Goal: Communication & Community: Answer question/provide support

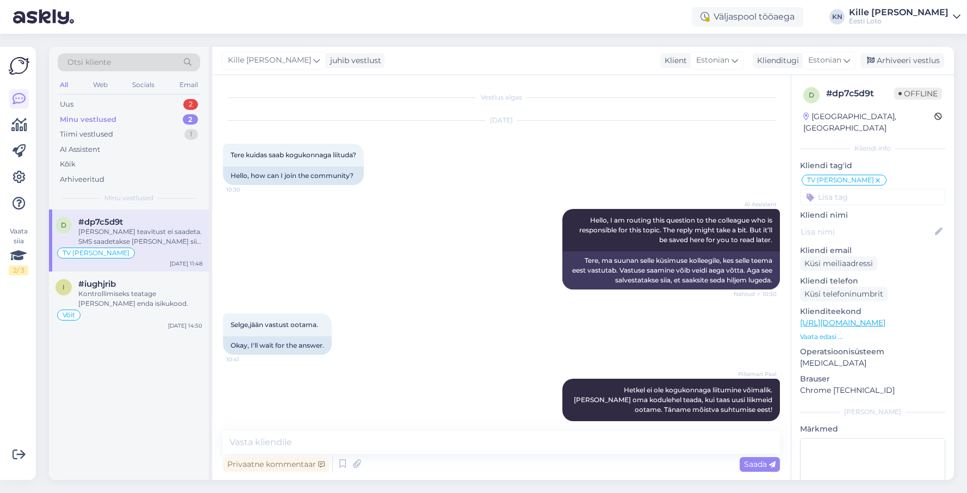
scroll to position [372, 0]
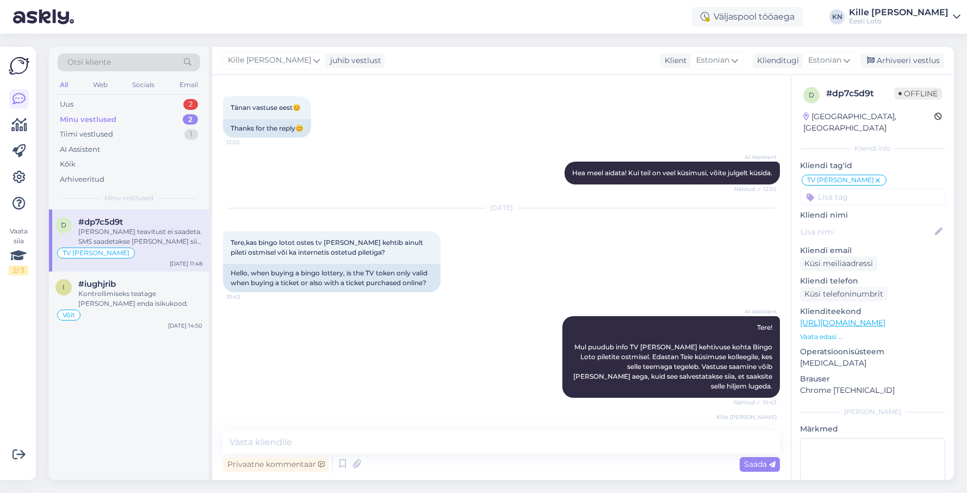
click at [102, 122] on div "Minu vestlused" at bounding box center [88, 119] width 57 height 11
click at [127, 231] on div "[PERSON_NAME] teavitust ei saadeta. SMS saadetakse [PERSON_NAME] siis, kui osta…" at bounding box center [140, 237] width 124 height 20
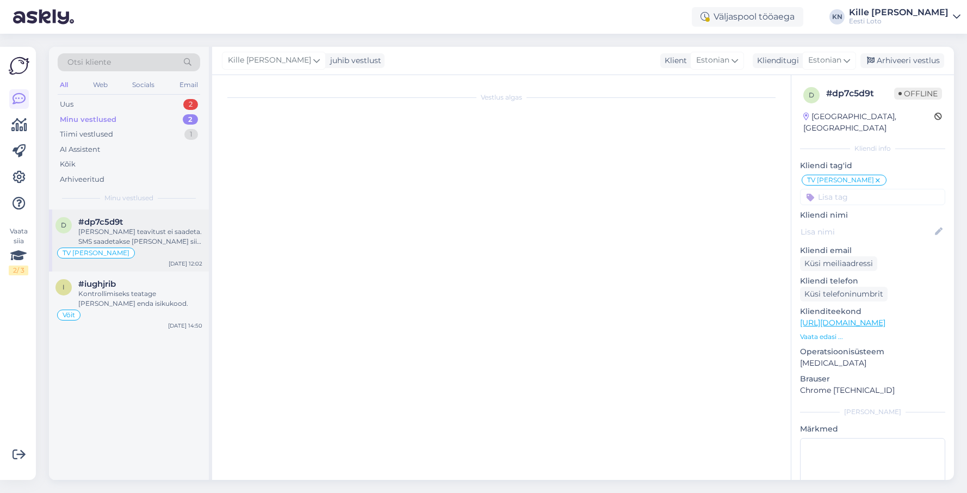
scroll to position [0, 0]
click at [150, 242] on div "[PERSON_NAME] teavitust ei saadeta. SMS saadetakse [PERSON_NAME] siis, kui osta…" at bounding box center [140, 237] width 124 height 20
click at [101, 109] on div "Uus 2" at bounding box center [129, 104] width 143 height 15
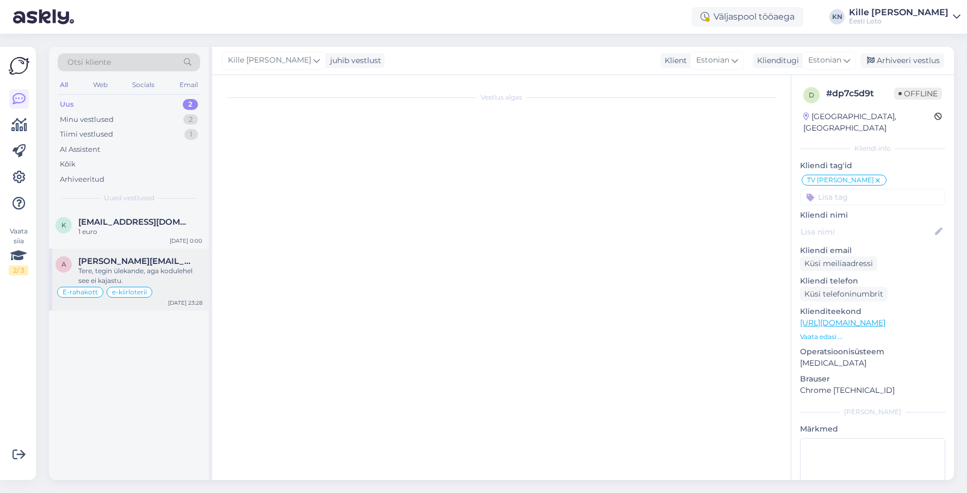
click at [134, 270] on div "Tere, tegin ülekande, aga kodulehel see ei kajastu." at bounding box center [140, 276] width 124 height 20
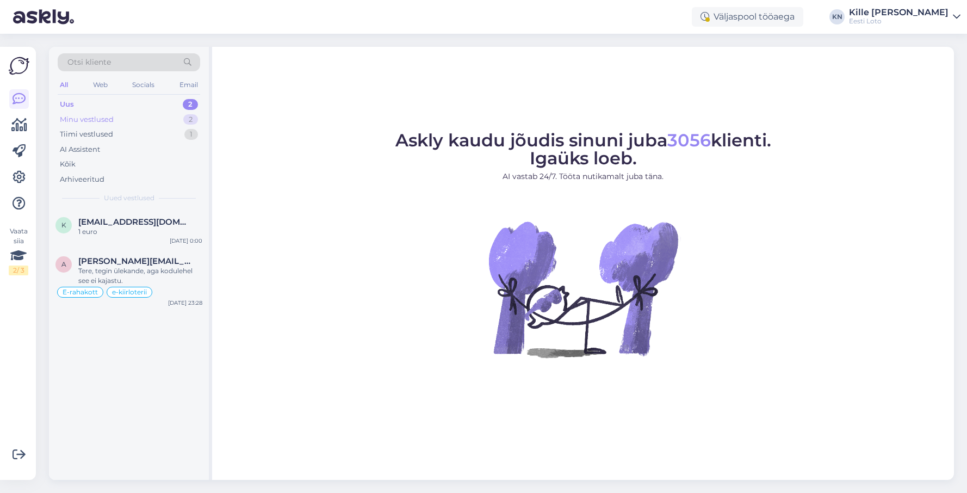
click at [131, 116] on div "Minu vestlused 2" at bounding box center [129, 119] width 143 height 15
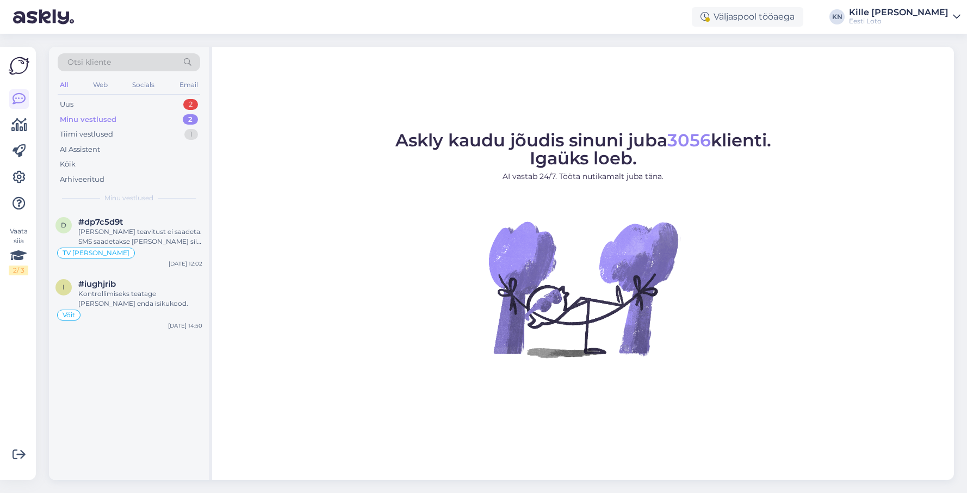
click at [103, 95] on div "Otsi kliente All Web Socials Email Uus 2 Minu vestlused 2 Tiimi vestlused 1 AI …" at bounding box center [129, 128] width 160 height 163
click at [103, 101] on div "Uus 2" at bounding box center [129, 104] width 143 height 15
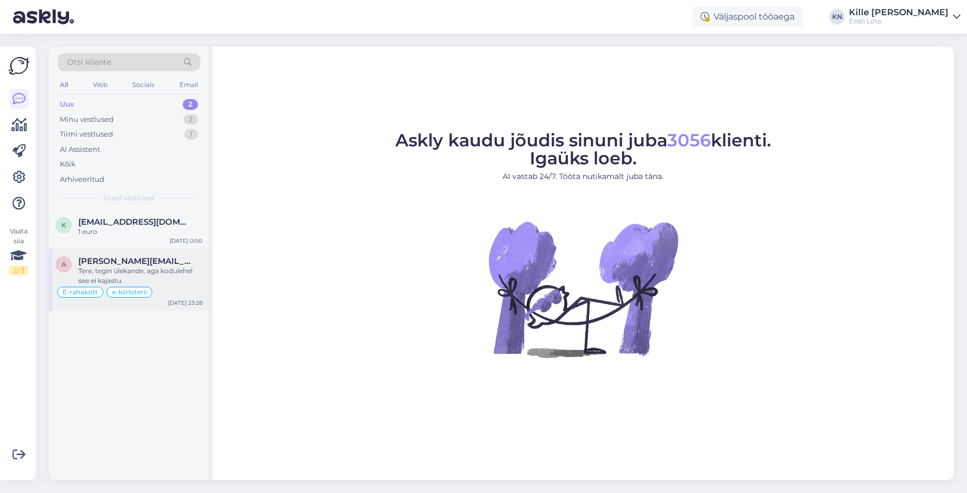
click at [127, 269] on div "Tere, tegin ülekande, aga kodulehel see ei kajastu." at bounding box center [140, 276] width 124 height 20
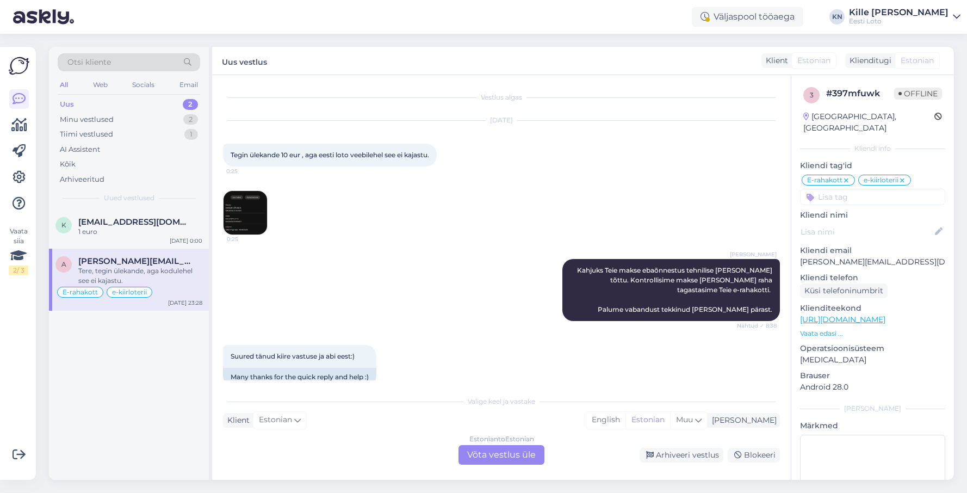
scroll to position [550, 0]
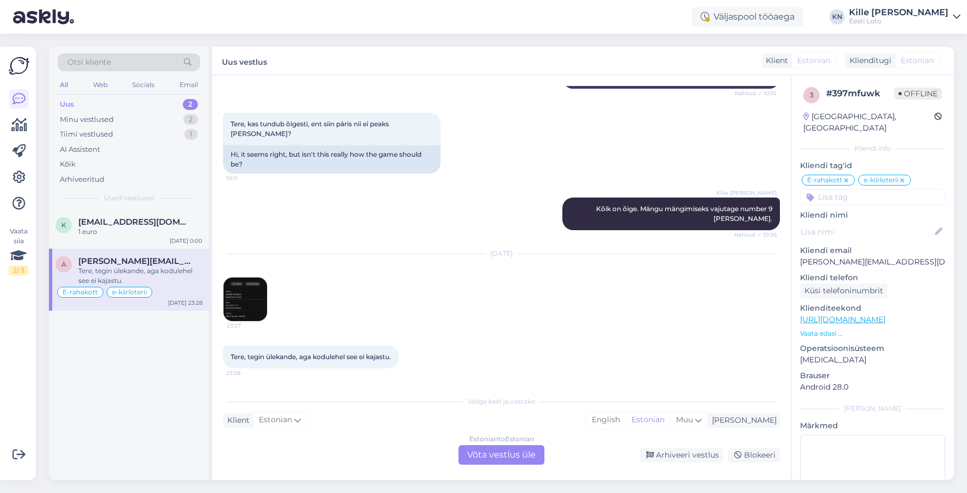
click at [488, 462] on div "Estonian to Estonian Võta vestlus üle" at bounding box center [502, 455] width 86 height 20
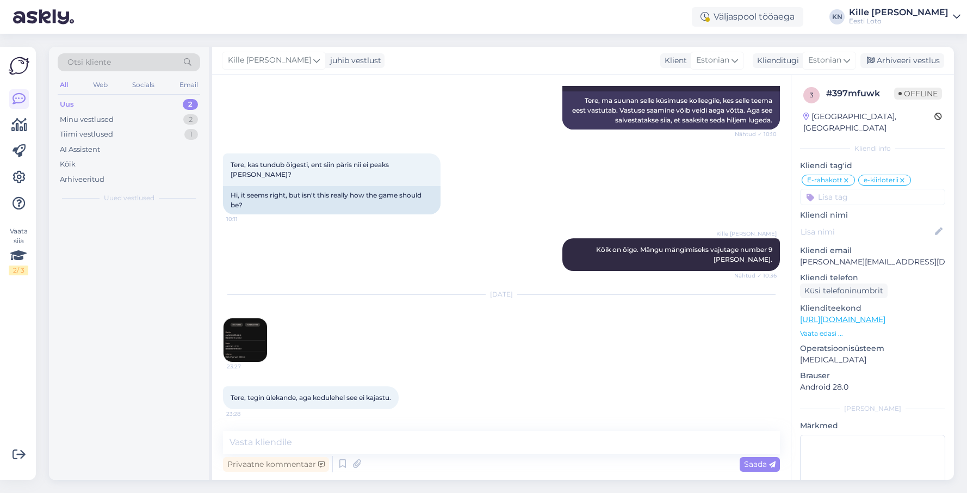
scroll to position [509, 0]
click at [249, 330] on img at bounding box center [246, 340] width 44 height 44
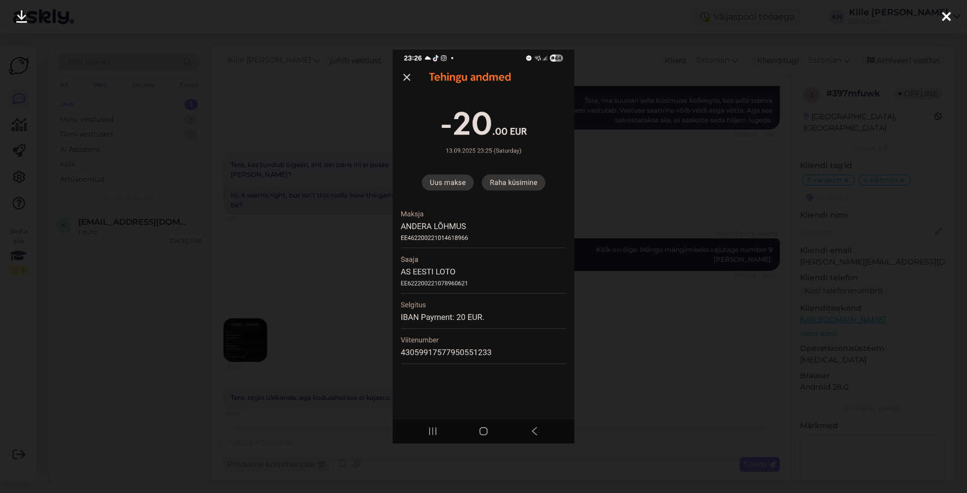
click at [378, 282] on div at bounding box center [483, 246] width 967 height 493
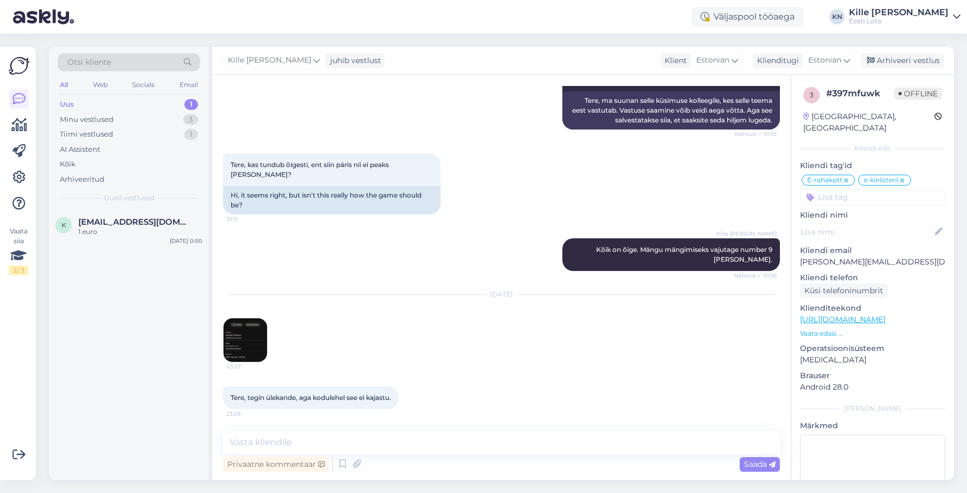
click at [251, 329] on img at bounding box center [246, 340] width 44 height 44
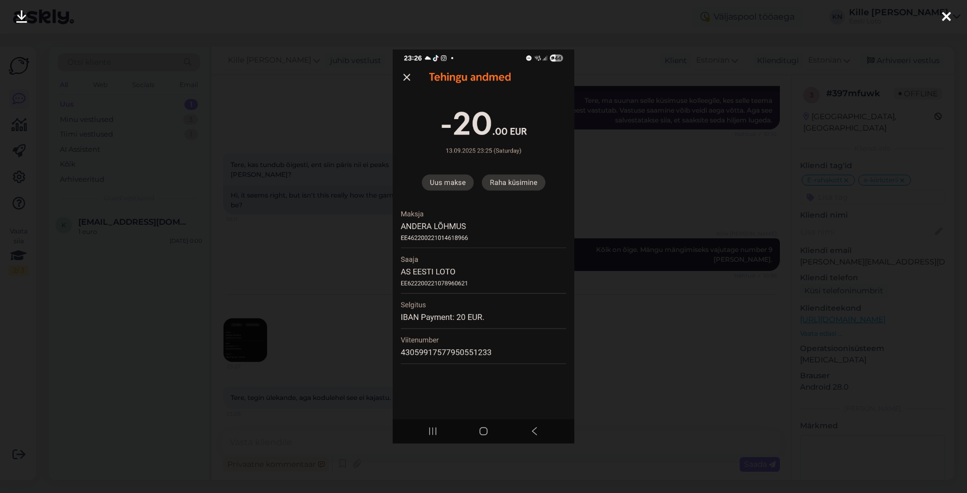
click at [680, 245] on div at bounding box center [483, 246] width 967 height 493
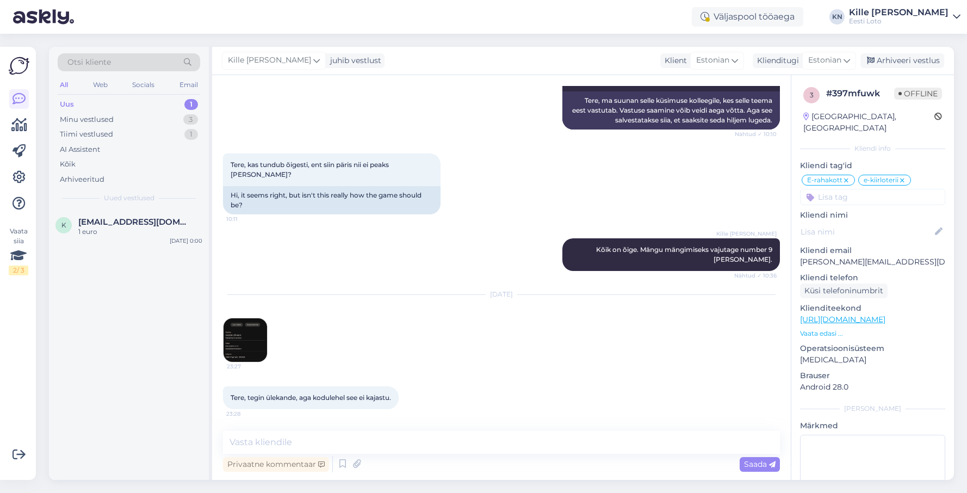
scroll to position [503, 0]
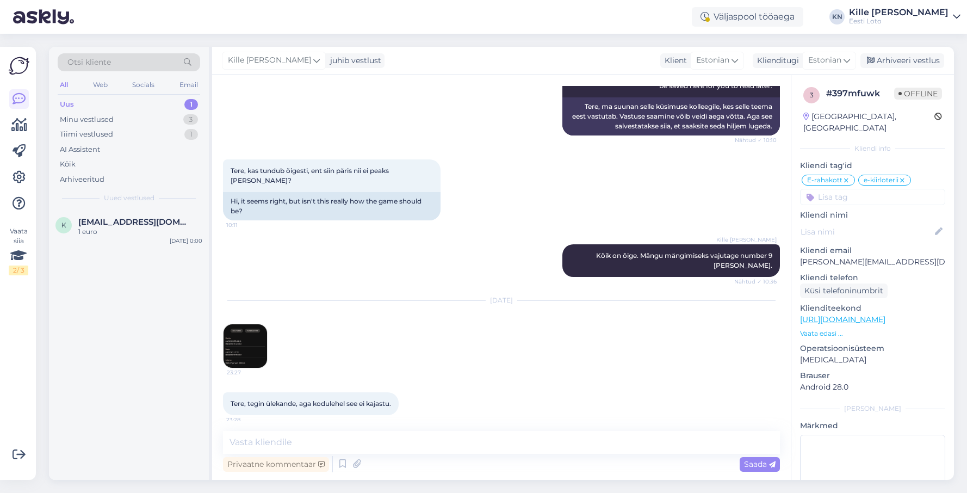
click at [257, 327] on img at bounding box center [246, 346] width 44 height 44
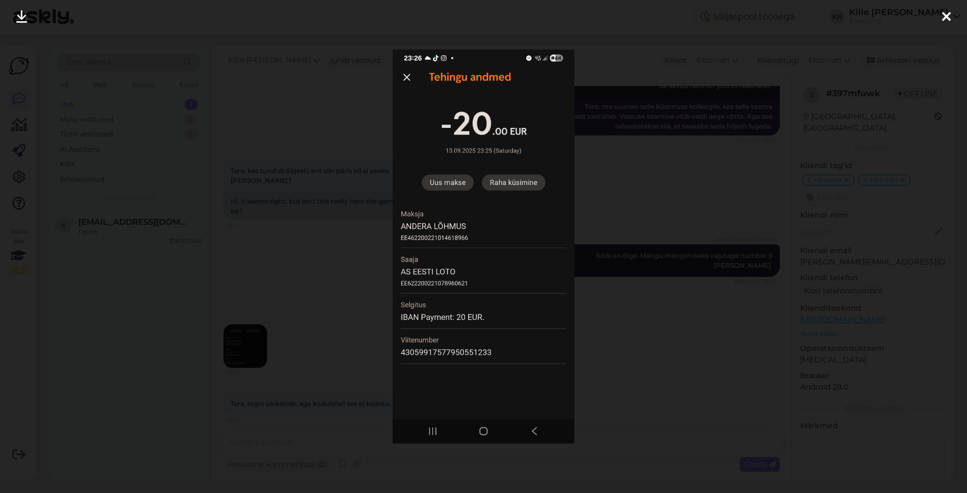
click at [284, 275] on div at bounding box center [483, 246] width 967 height 493
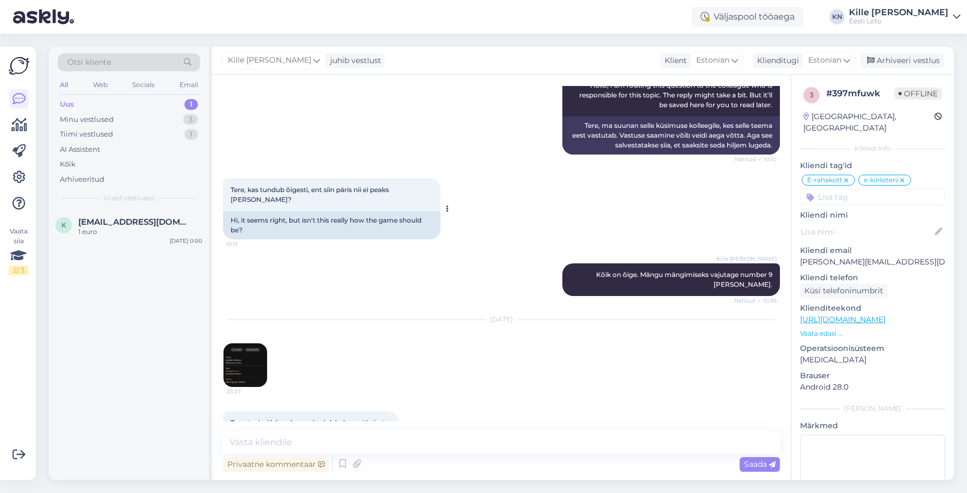
scroll to position [480, 0]
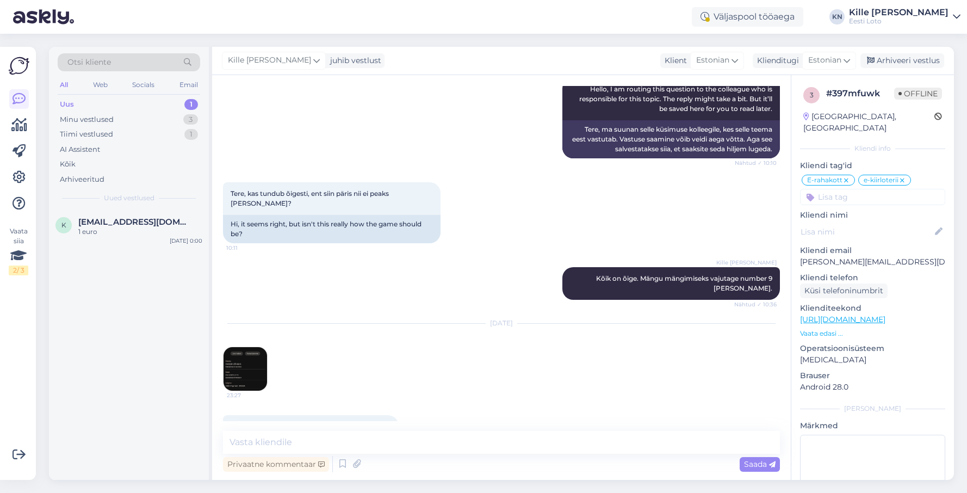
click at [245, 373] on img at bounding box center [246, 369] width 44 height 44
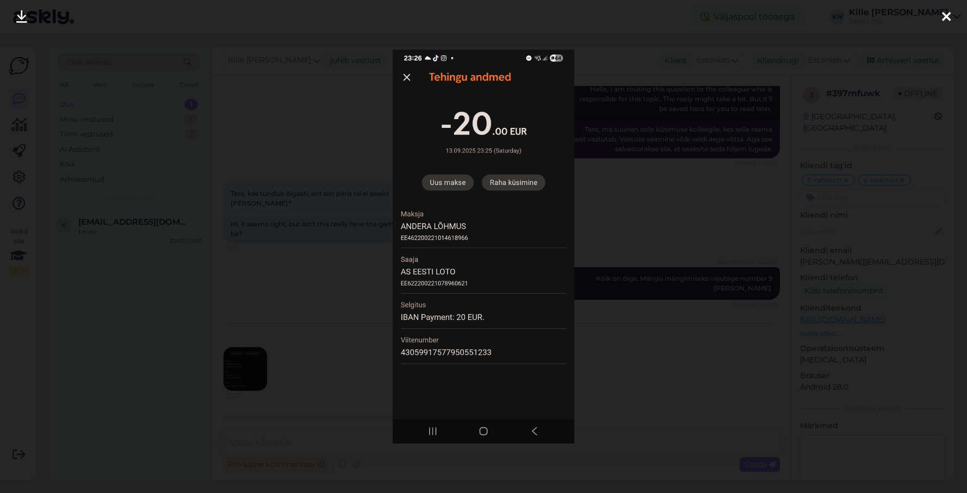
click at [360, 335] on div at bounding box center [483, 246] width 967 height 493
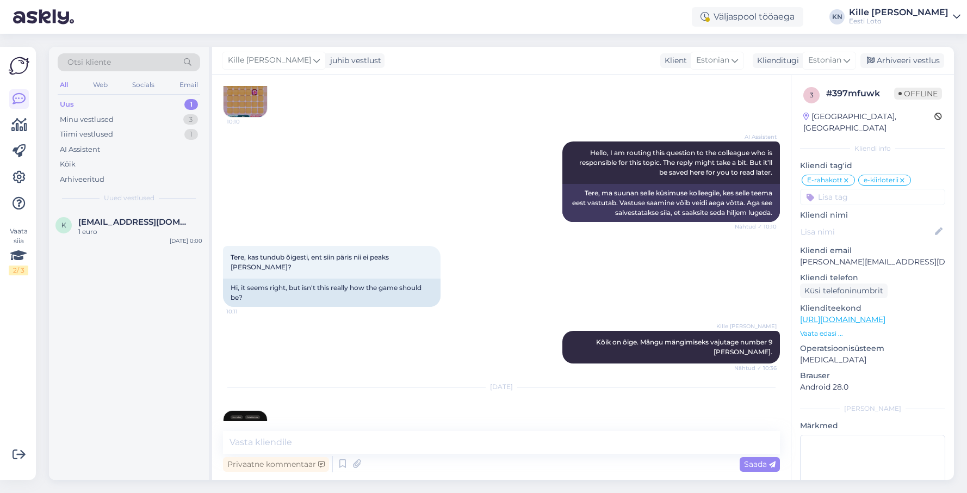
scroll to position [509, 0]
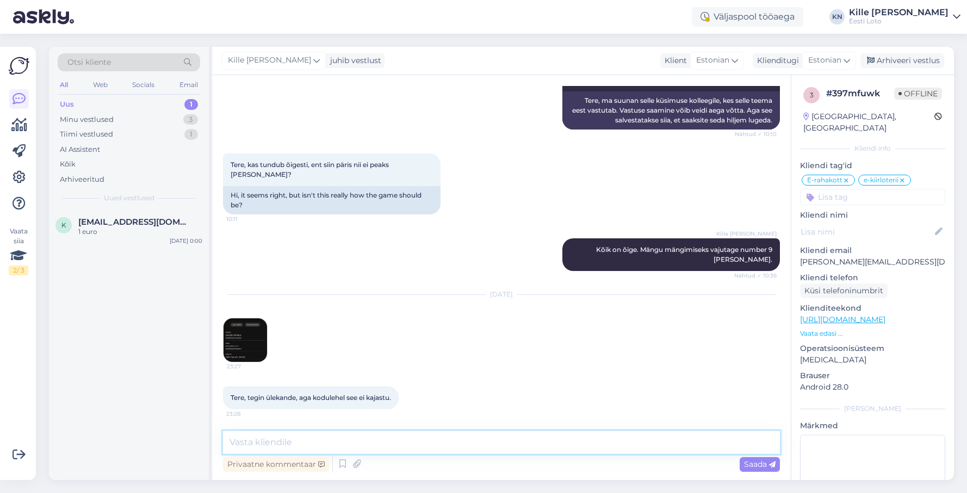
click at [333, 441] on textarea at bounding box center [501, 442] width 557 height 23
type textarea "Tere. Näeme, et raha laekus väikese viibega Teie e-rahakotti."
click at [753, 468] on span "Saada" at bounding box center [760, 464] width 32 height 10
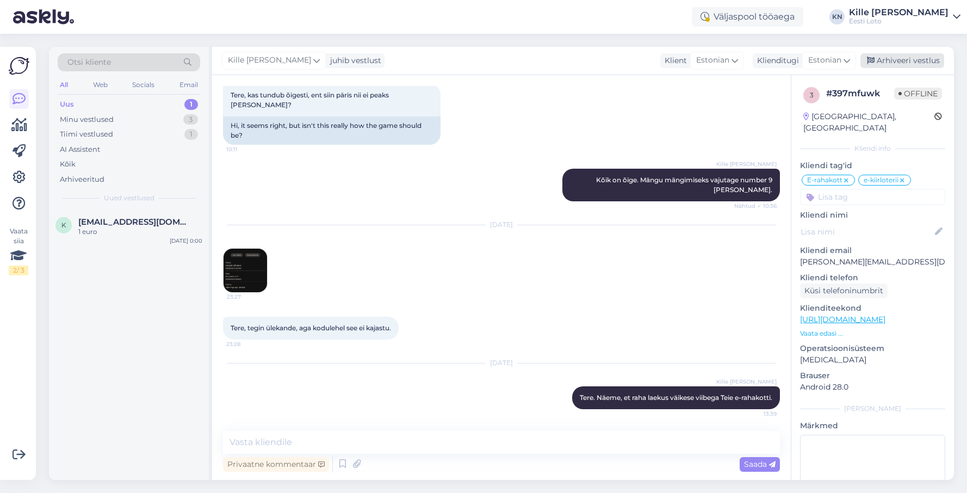
click at [894, 62] on div "Arhiveeri vestlus" at bounding box center [903, 60] width 84 height 15
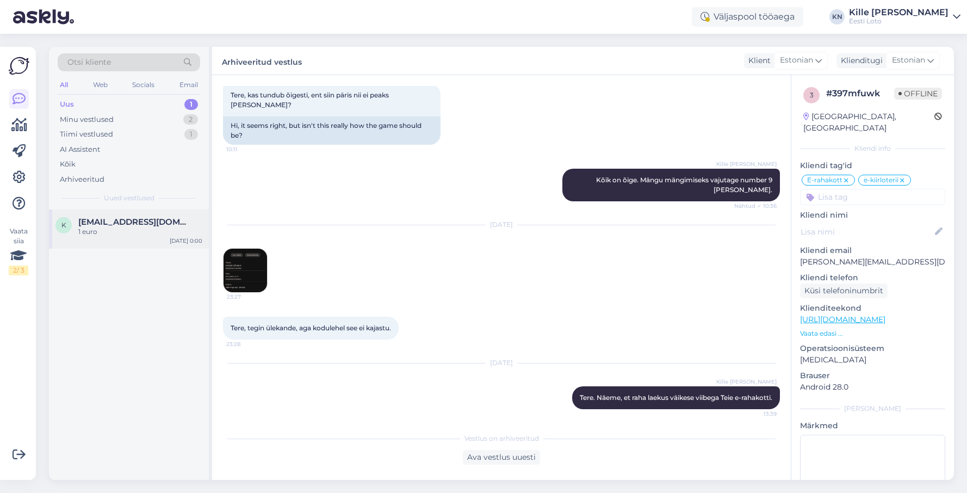
click at [132, 219] on span "[EMAIL_ADDRESS][DOMAIN_NAME]" at bounding box center [134, 222] width 113 height 10
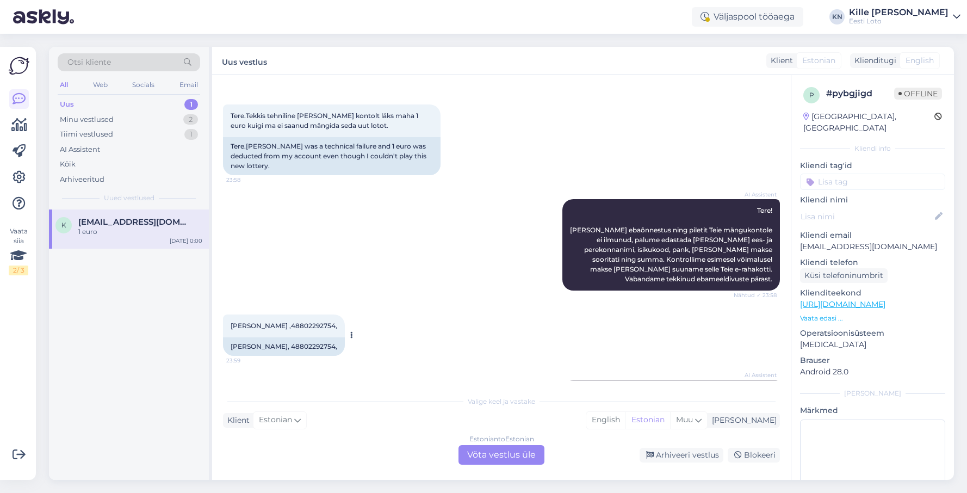
scroll to position [0, 0]
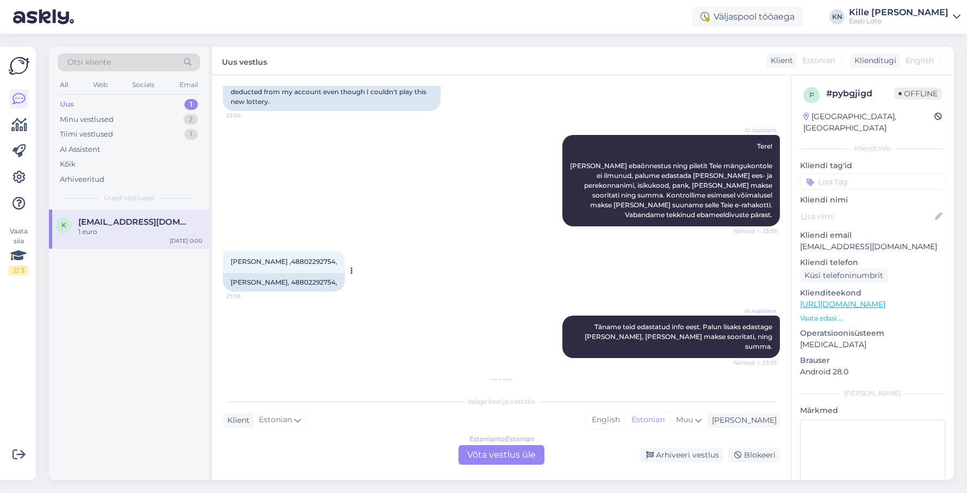
click at [280, 269] on div "[PERSON_NAME] ,48802292754, 23:59" at bounding box center [284, 261] width 122 height 23
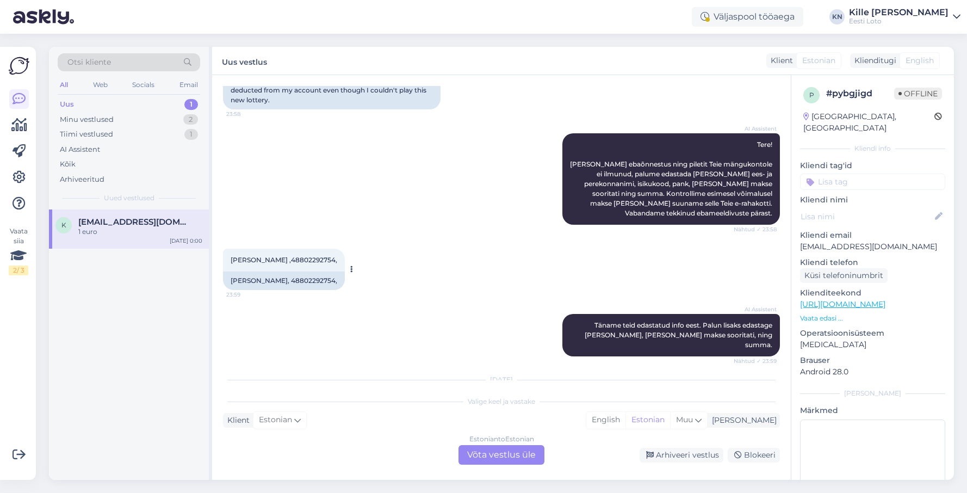
click at [281, 262] on span "[PERSON_NAME] ,48802292754," at bounding box center [284, 260] width 107 height 8
copy span "48802292754"
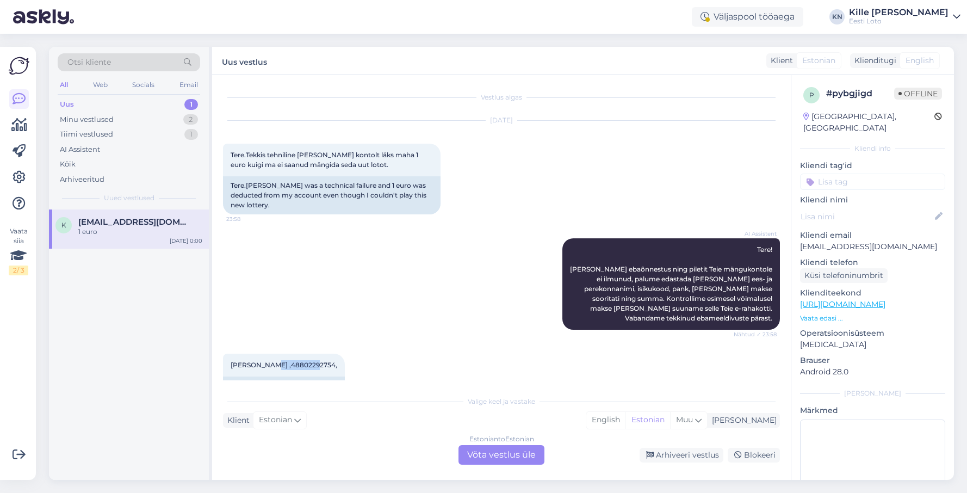
scroll to position [237, 0]
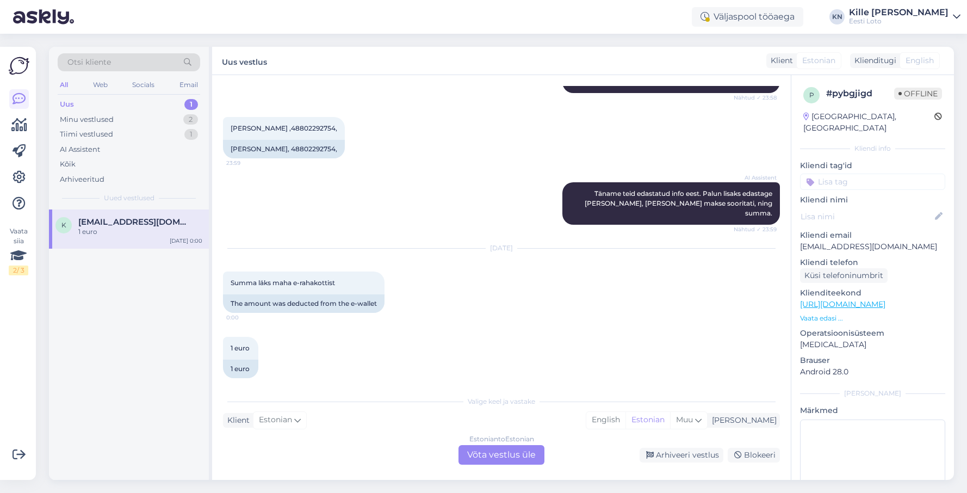
click at [503, 455] on div "Estonian to Estonian Võta vestlus üle" at bounding box center [502, 455] width 86 height 20
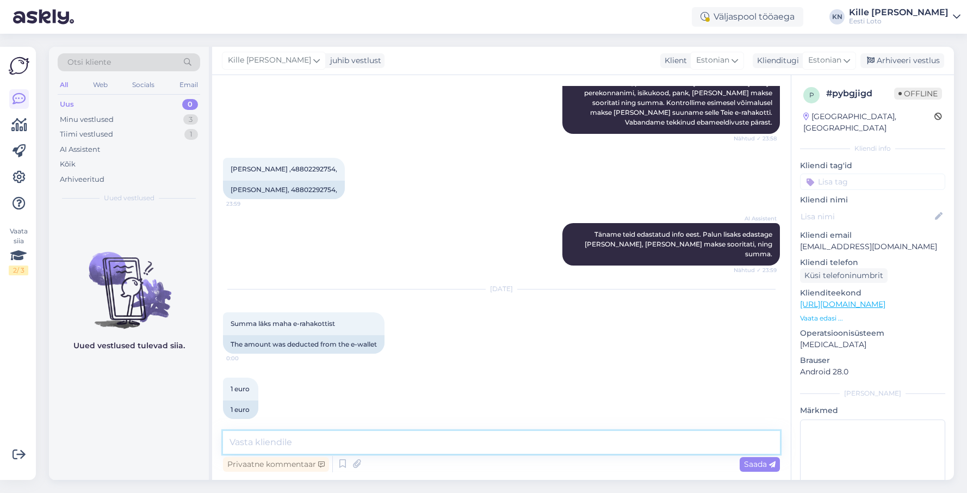
click at [326, 440] on textarea at bounding box center [501, 442] width 557 height 23
paste textarea "Tehnilistel põhjustel oli Teie ostetud e-kiirloterii pilet kokku jooksnud. Teie…"
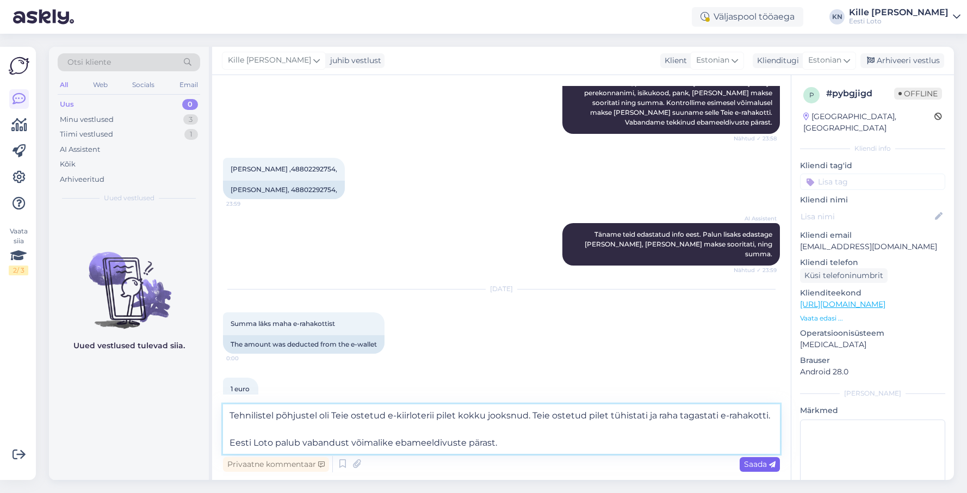
type textarea "Tehnilistel põhjustel oli Teie ostetud e-kiirloterii pilet kokku jooksnud. Teie…"
click at [760, 458] on div "Saada" at bounding box center [760, 464] width 40 height 15
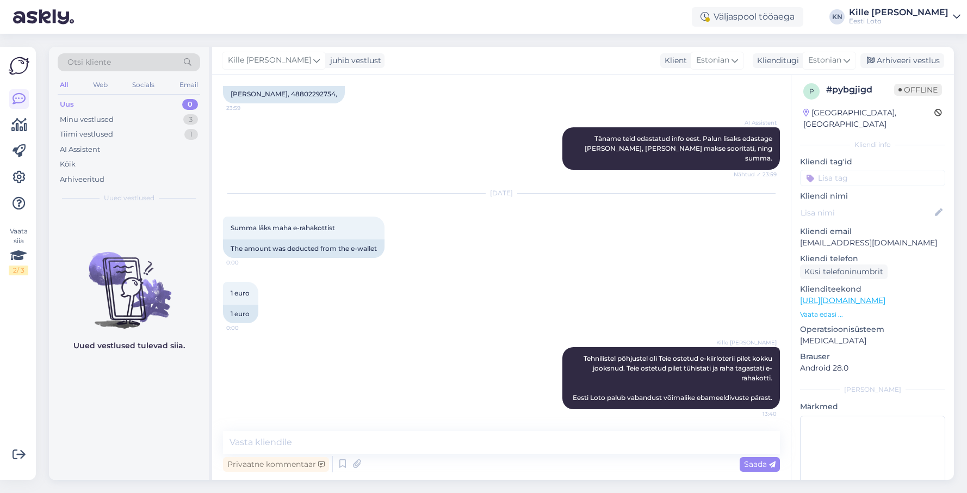
scroll to position [5, 0]
click at [900, 170] on input at bounding box center [872, 178] width 145 height 16
type input "e-k"
click at [907, 191] on div "vastatud e-kirjale e-kiirloterii" at bounding box center [872, 206] width 145 height 30
click at [907, 203] on span "e-kiirloterii" at bounding box center [907, 206] width 35 height 7
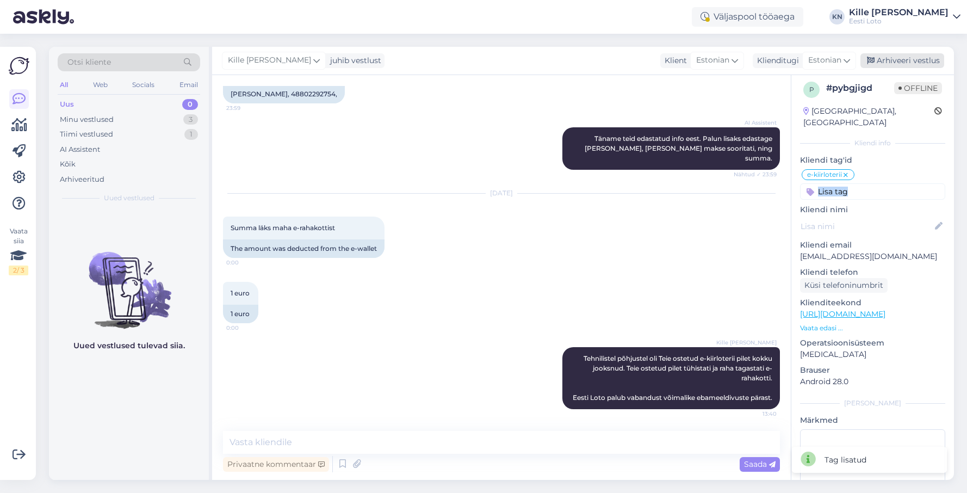
click at [896, 59] on div "Arhiveeri vestlus" at bounding box center [903, 60] width 84 height 15
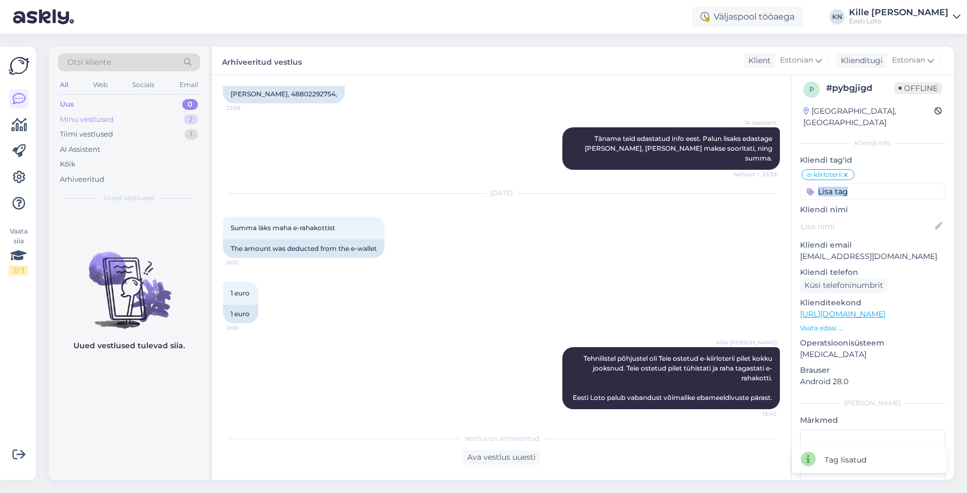
click at [83, 119] on div "Minu vestlused" at bounding box center [87, 119] width 54 height 11
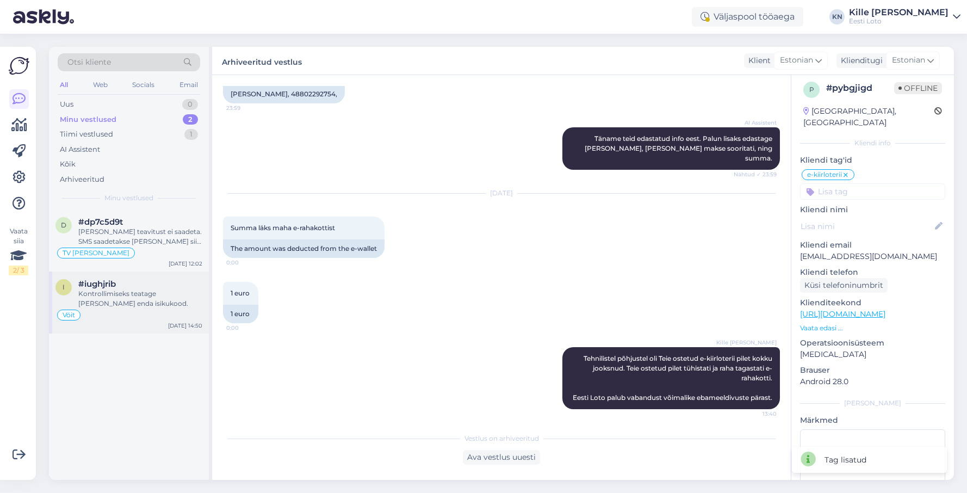
click at [124, 286] on div "#iughjrib" at bounding box center [140, 284] width 124 height 10
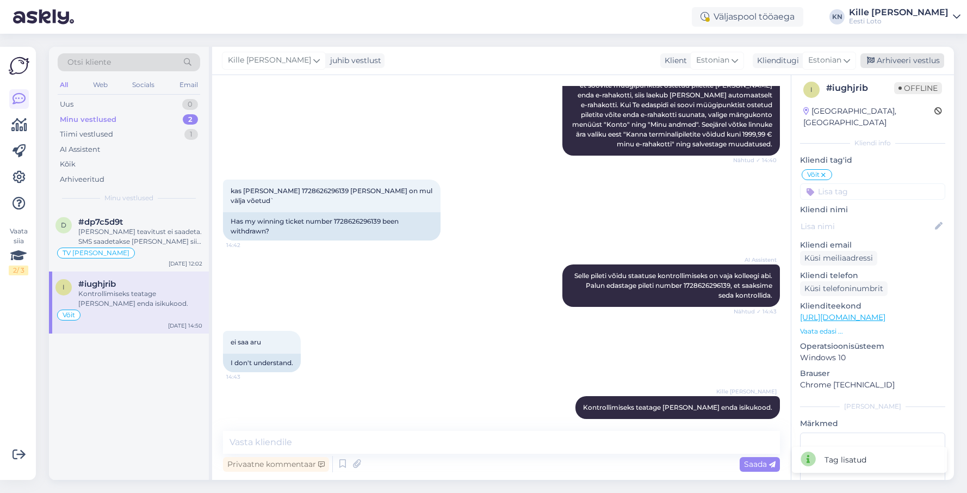
click at [901, 62] on div "Arhiveeri vestlus" at bounding box center [903, 60] width 84 height 15
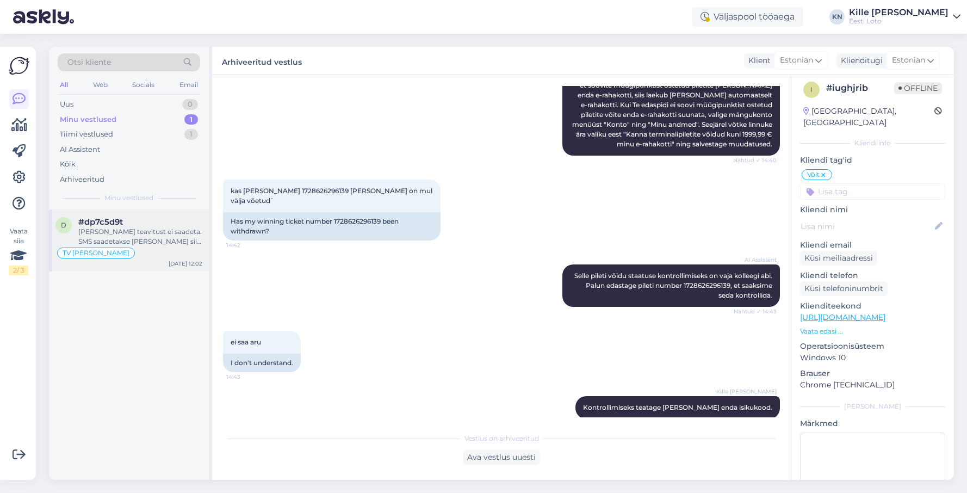
click at [85, 228] on div "[PERSON_NAME] teavitust ei saadeta. SMS saadetakse [PERSON_NAME] siis, kui osta…" at bounding box center [140, 237] width 124 height 20
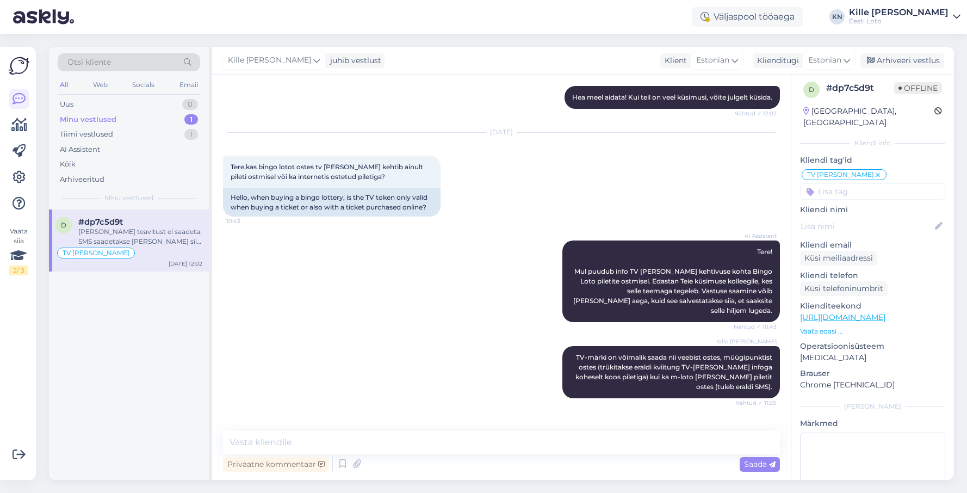
scroll to position [862, 0]
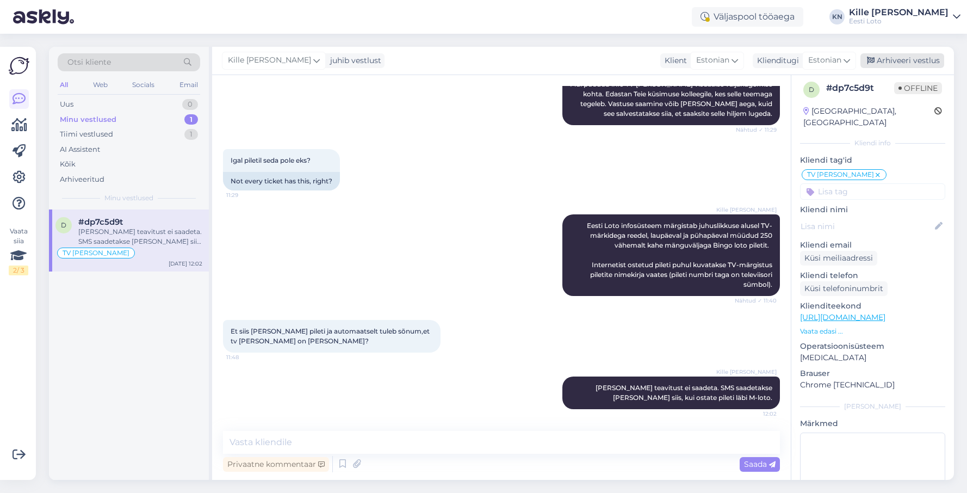
click at [909, 55] on div "Arhiveeri vestlus" at bounding box center [903, 60] width 84 height 15
